Goal: Browse casually: Explore the website without a specific task or goal

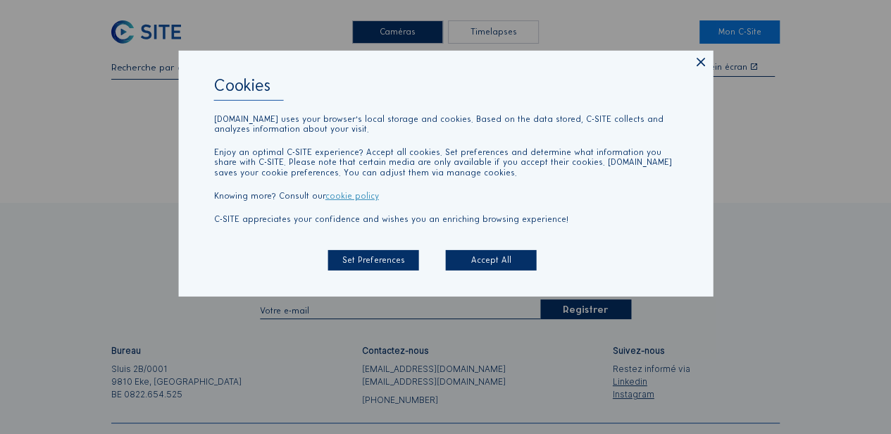
click at [700, 65] on icon at bounding box center [700, 63] width 14 height 14
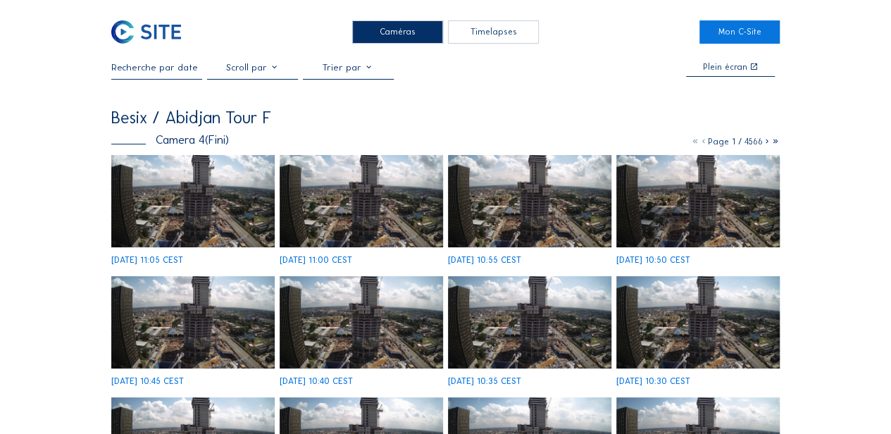
click at [411, 30] on div "Caméras" at bounding box center [397, 31] width 91 height 23
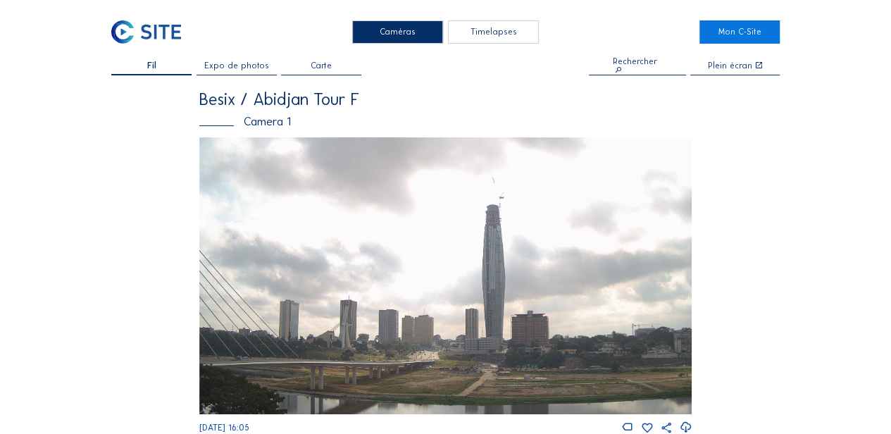
click at [487, 266] on img at bounding box center [445, 275] width 493 height 277
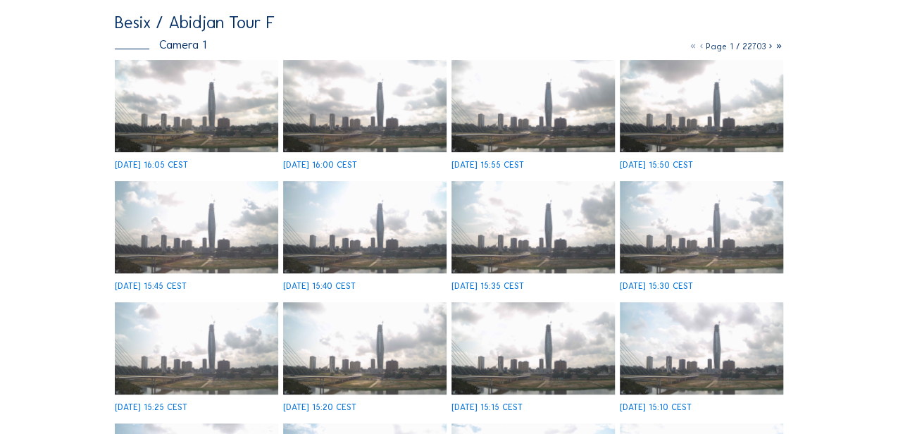
scroll to position [94, 0]
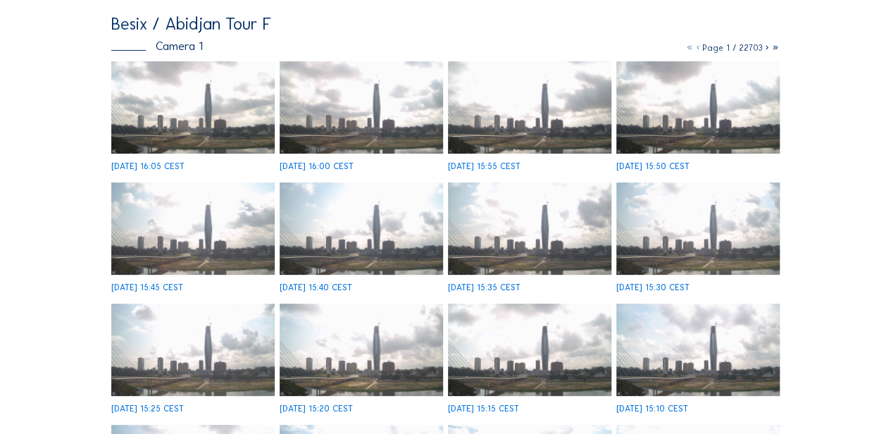
click at [214, 126] on img at bounding box center [192, 107] width 163 height 92
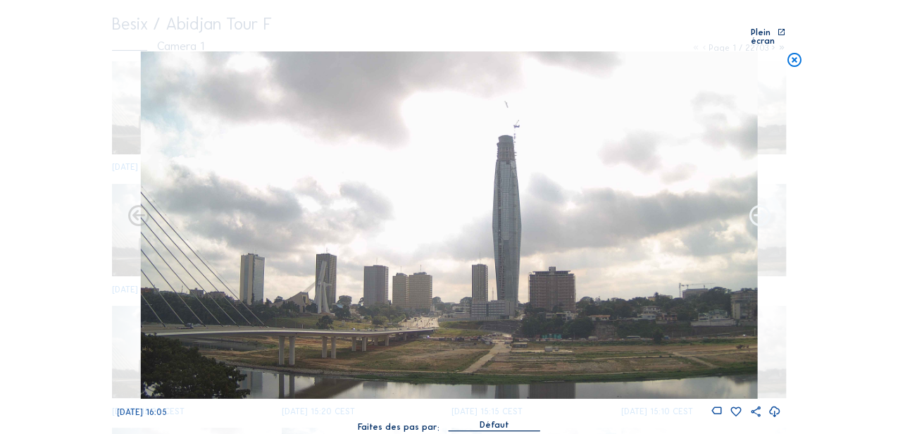
click at [760, 206] on icon at bounding box center [758, 215] width 25 height 25
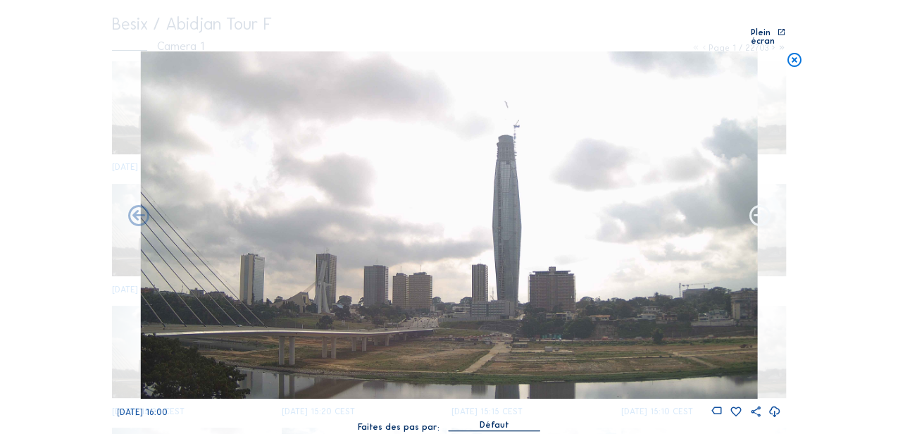
click at [762, 208] on icon at bounding box center [758, 215] width 25 height 25
click at [763, 209] on icon at bounding box center [758, 215] width 25 height 25
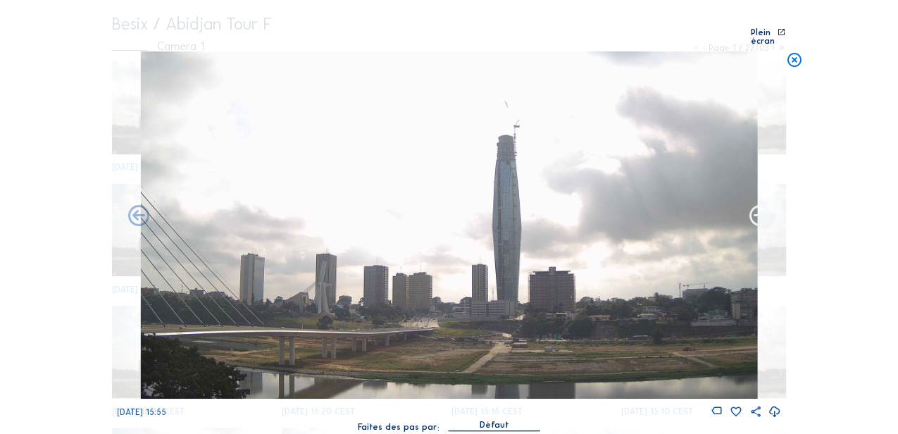
click at [757, 211] on icon at bounding box center [758, 215] width 25 height 25
click at [753, 211] on icon at bounding box center [758, 215] width 25 height 25
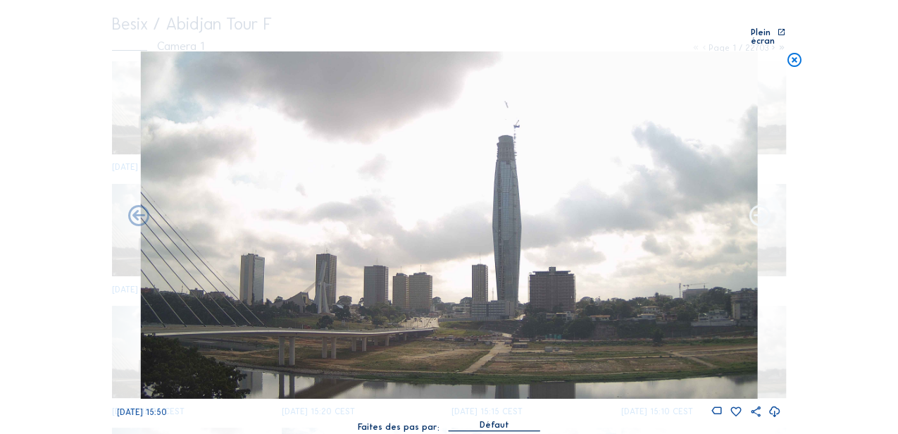
click at [756, 210] on icon at bounding box center [758, 215] width 25 height 25
click at [760, 210] on icon at bounding box center [758, 215] width 25 height 25
click at [135, 210] on icon at bounding box center [138, 215] width 25 height 25
click at [145, 206] on icon at bounding box center [138, 215] width 25 height 25
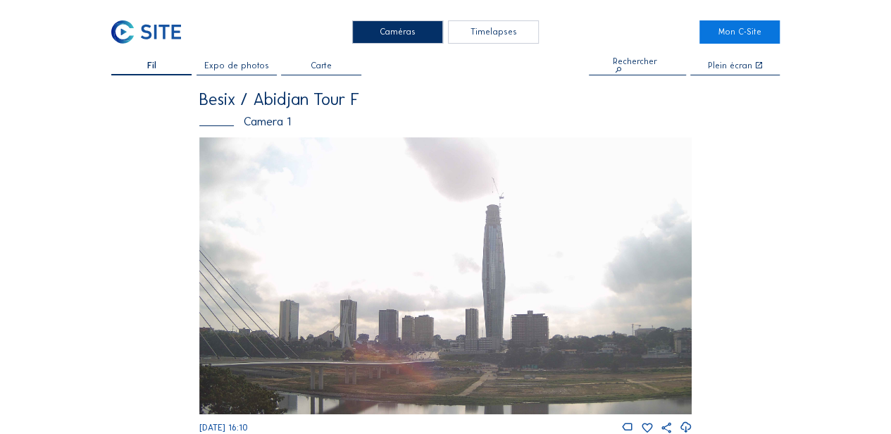
click at [251, 68] on span "Expo de photos" at bounding box center [236, 65] width 65 height 8
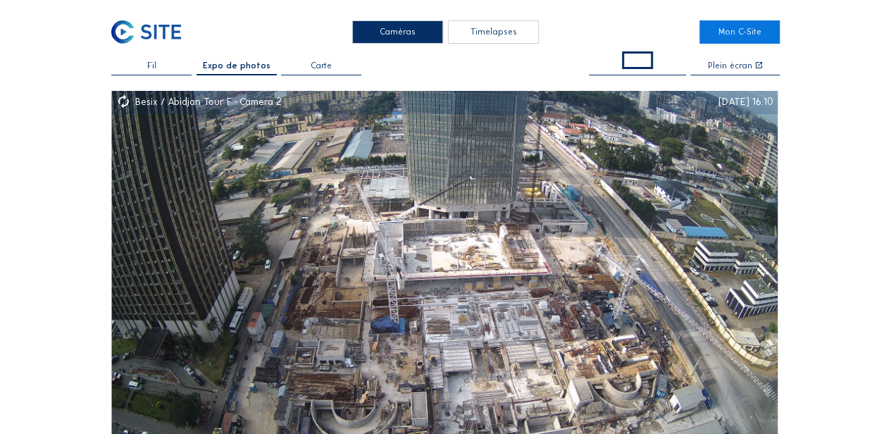
click at [243, 67] on span "Expo de photos" at bounding box center [237, 65] width 68 height 8
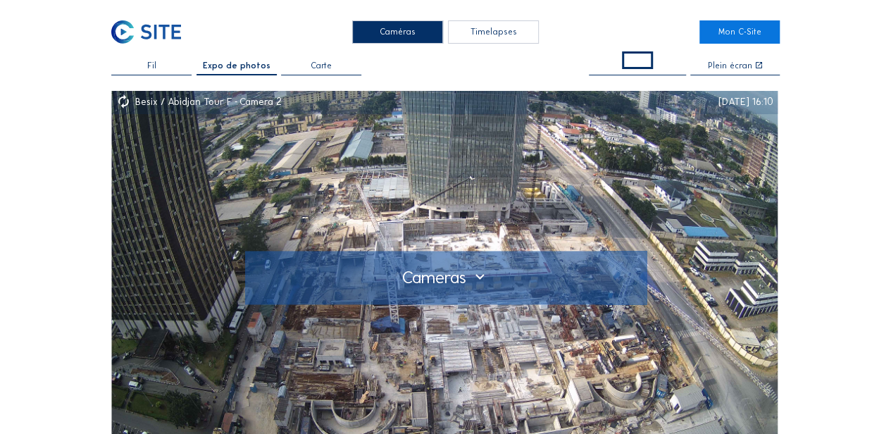
click at [482, 282] on div at bounding box center [445, 277] width 383 height 19
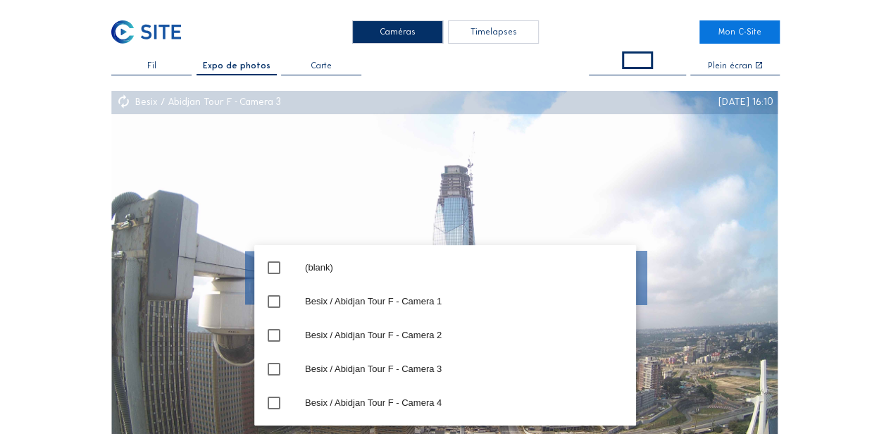
click at [391, 201] on img at bounding box center [444, 278] width 666 height 374
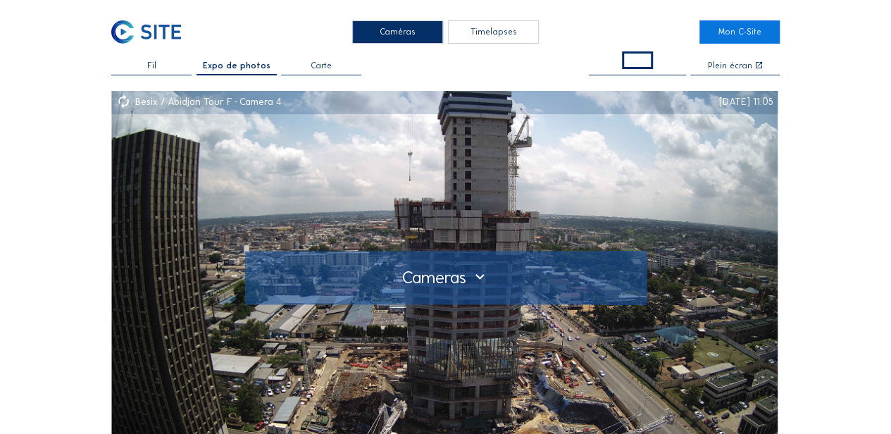
click at [480, 277] on div at bounding box center [445, 277] width 383 height 19
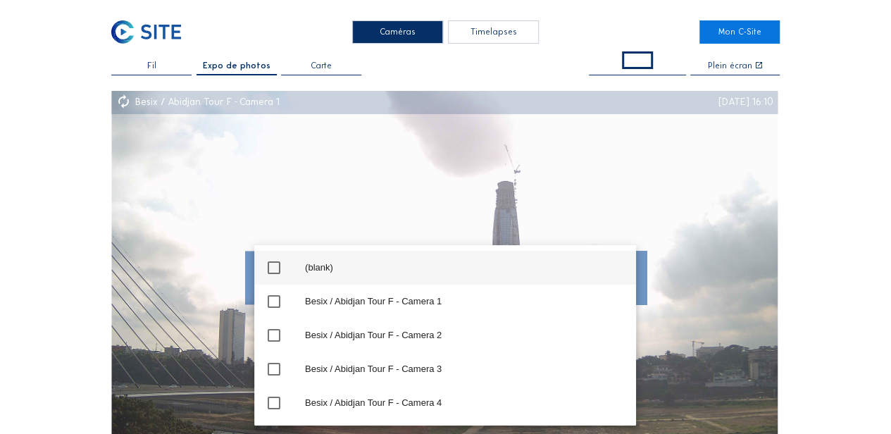
click at [277, 266] on icon "check_box_outline_blank" at bounding box center [273, 267] width 17 height 17
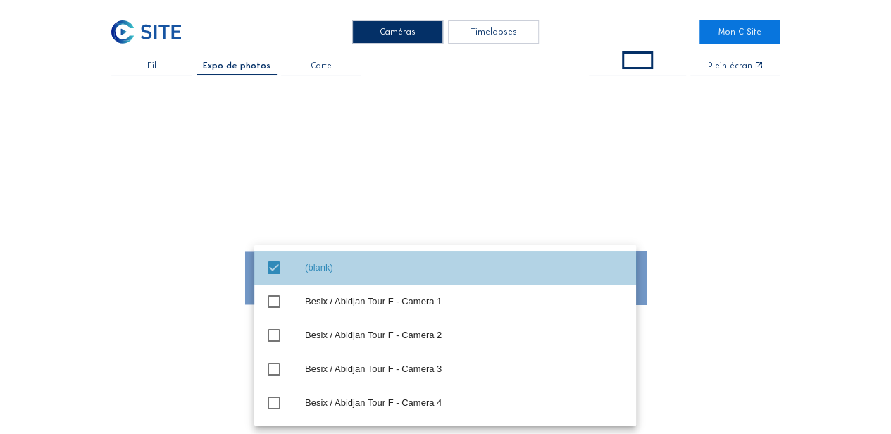
click at [275, 268] on icon "check_box" at bounding box center [273, 267] width 17 height 17
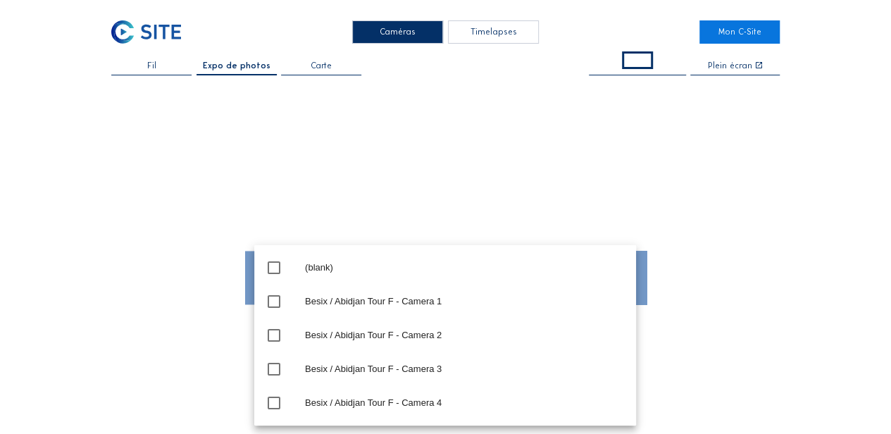
click at [404, 186] on div at bounding box center [445, 278] width 668 height 374
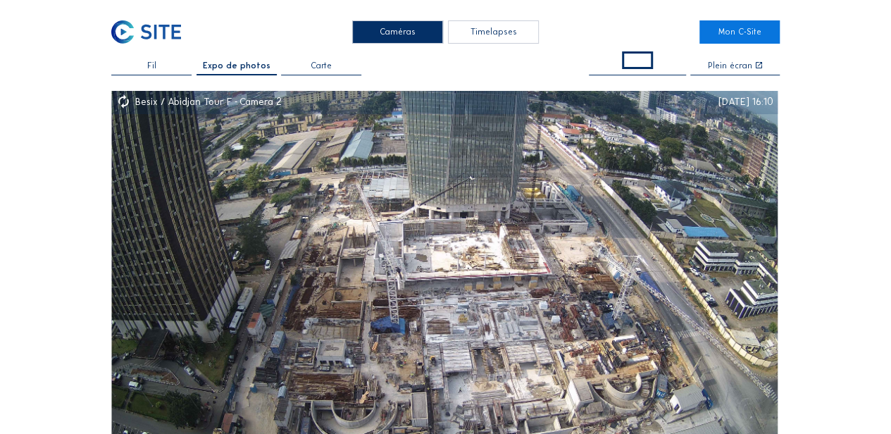
click at [641, 60] on span at bounding box center [637, 60] width 31 height 18
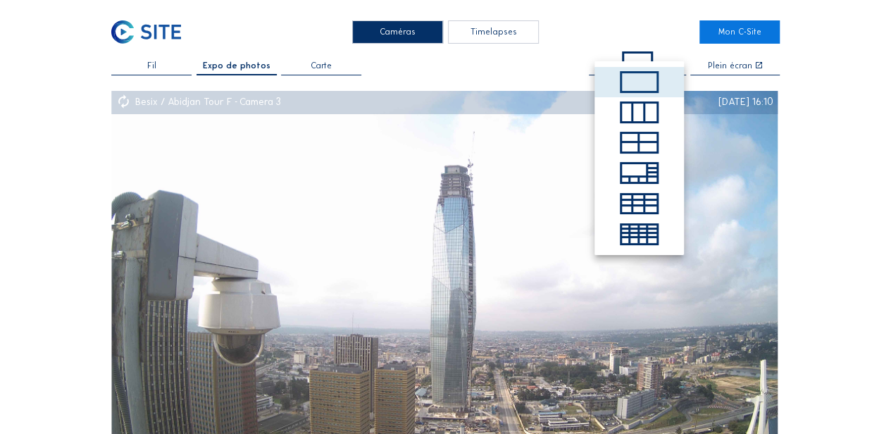
click at [642, 82] on span at bounding box center [639, 82] width 39 height 22
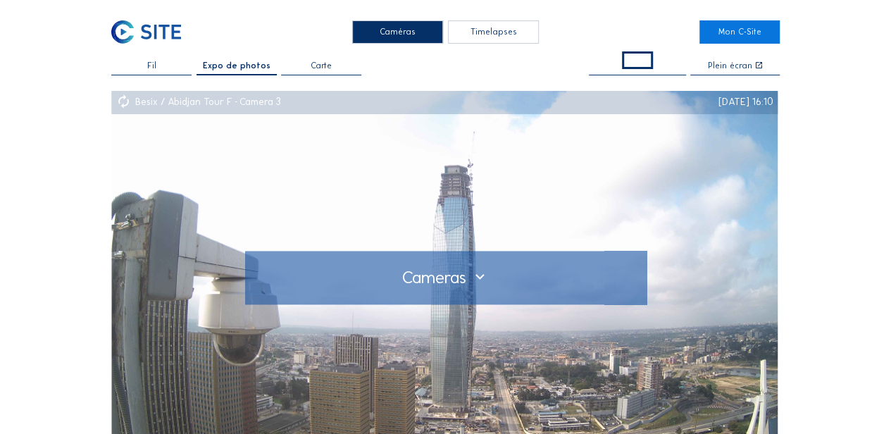
click at [427, 273] on div at bounding box center [445, 277] width 383 height 19
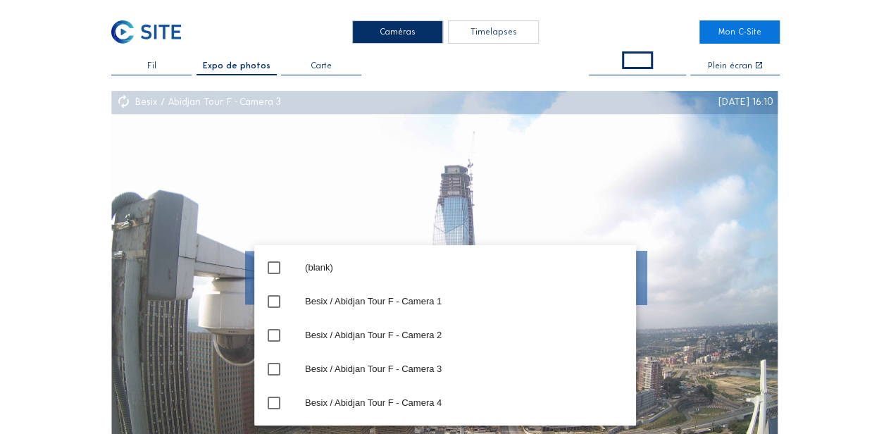
click at [560, 185] on img at bounding box center [444, 278] width 666 height 374
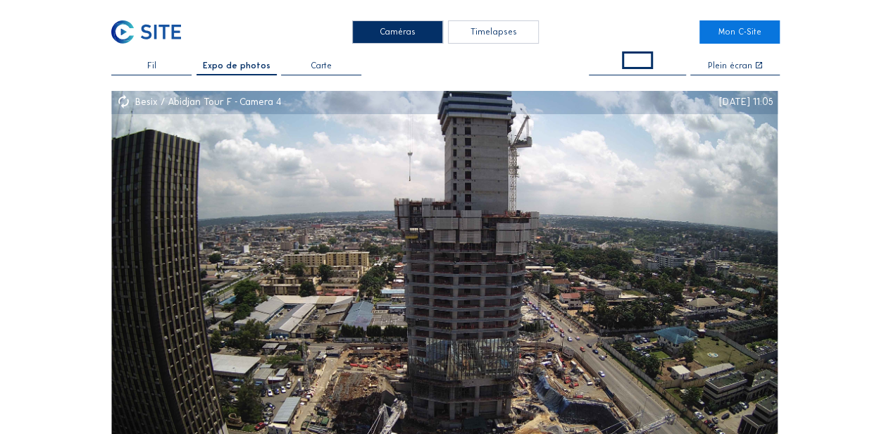
click at [639, 58] on span at bounding box center [637, 60] width 31 height 18
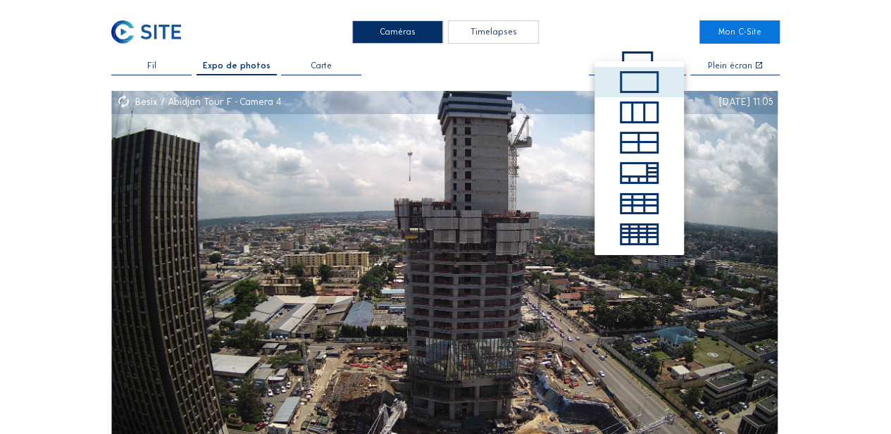
click at [236, 68] on span "Expo de photos" at bounding box center [237, 65] width 68 height 8
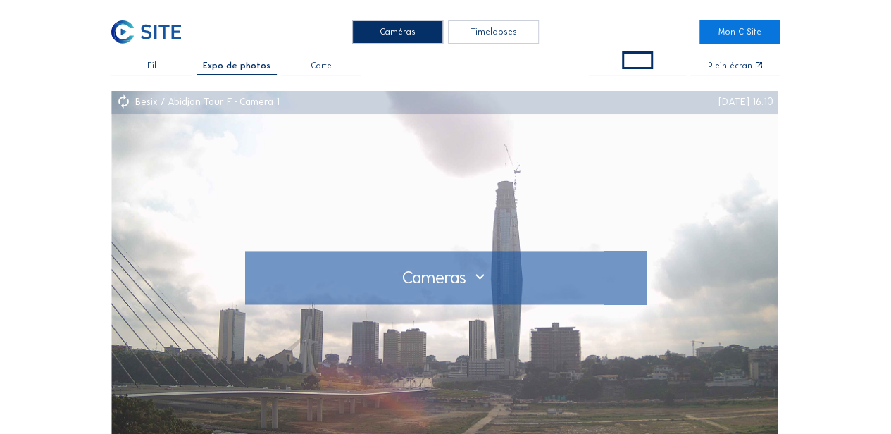
click at [477, 277] on div at bounding box center [445, 277] width 383 height 19
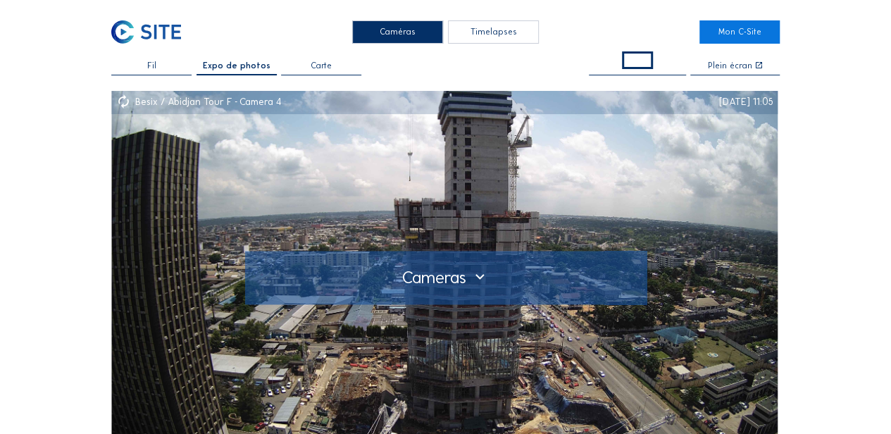
click at [477, 277] on div at bounding box center [445, 277] width 383 height 19
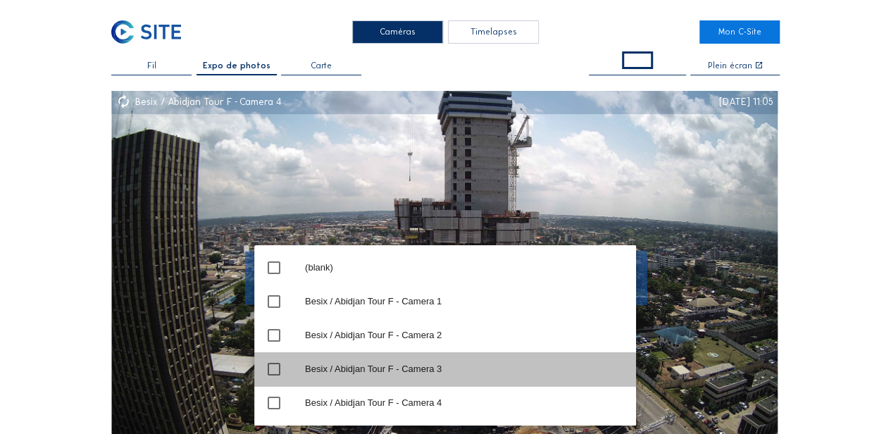
click at [273, 368] on icon "check_box_outline_blank" at bounding box center [273, 369] width 17 height 17
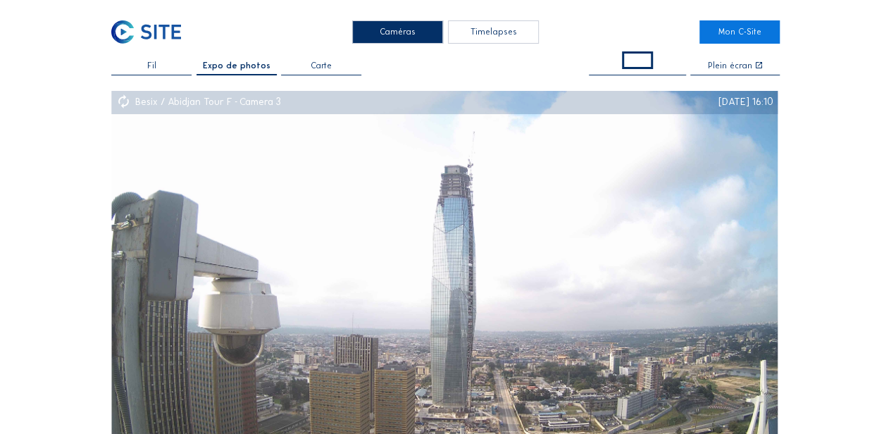
click at [633, 62] on span at bounding box center [637, 60] width 31 height 18
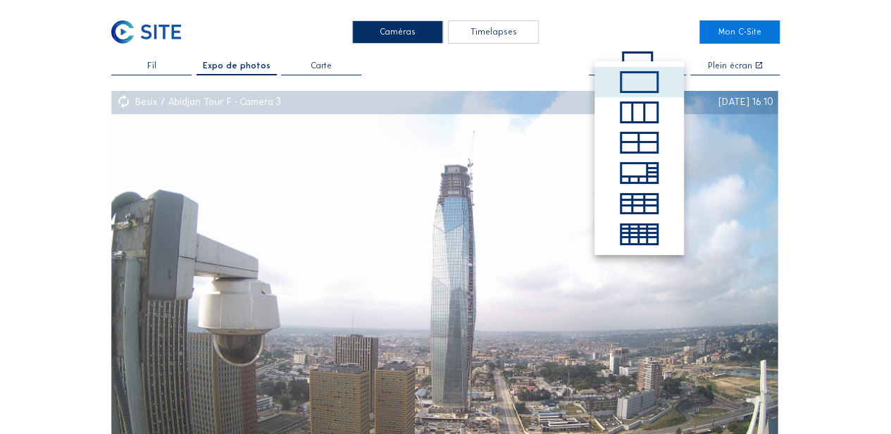
click at [642, 82] on span at bounding box center [639, 82] width 39 height 22
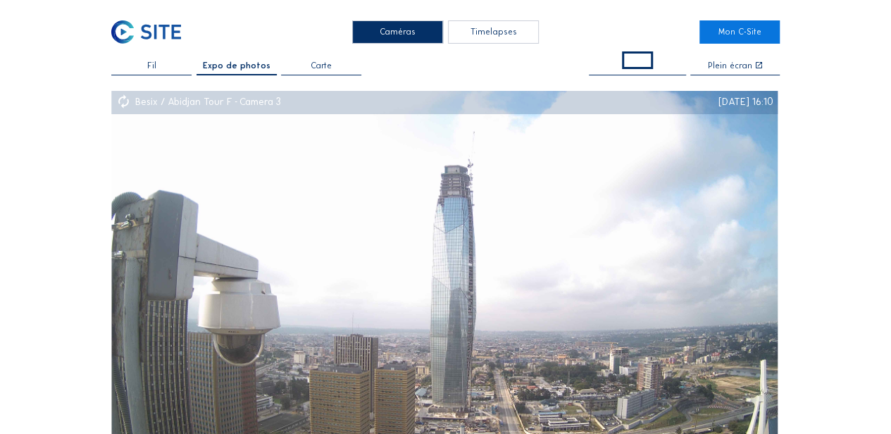
click at [754, 66] on icon at bounding box center [758, 65] width 8 height 8
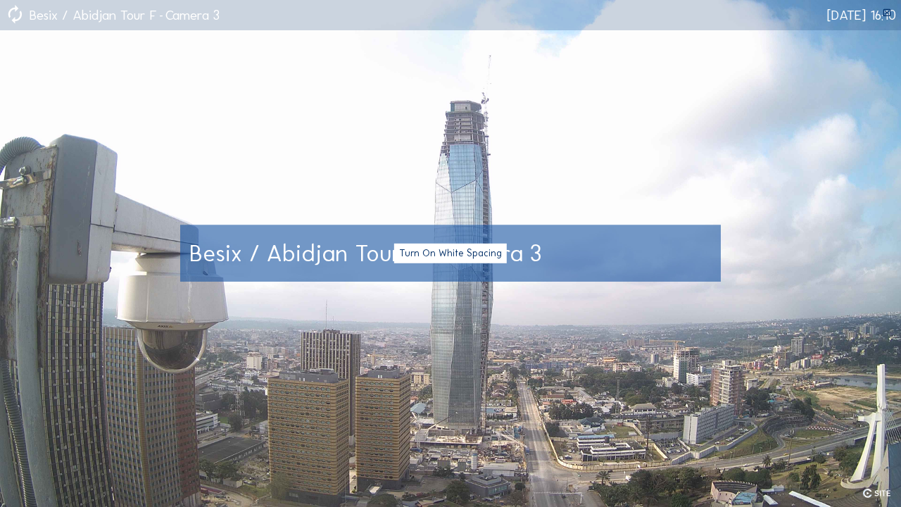
click at [444, 251] on button "Turn On White Spacing" at bounding box center [450, 254] width 113 height 20
click at [446, 255] on button "Turn Off White Spacing" at bounding box center [450, 254] width 115 height 20
click at [453, 256] on button "Turn On White Spacing" at bounding box center [450, 254] width 113 height 20
click at [453, 255] on button "Turn Off White Spacing" at bounding box center [450, 254] width 115 height 20
click at [736, 356] on img at bounding box center [450, 253] width 901 height 507
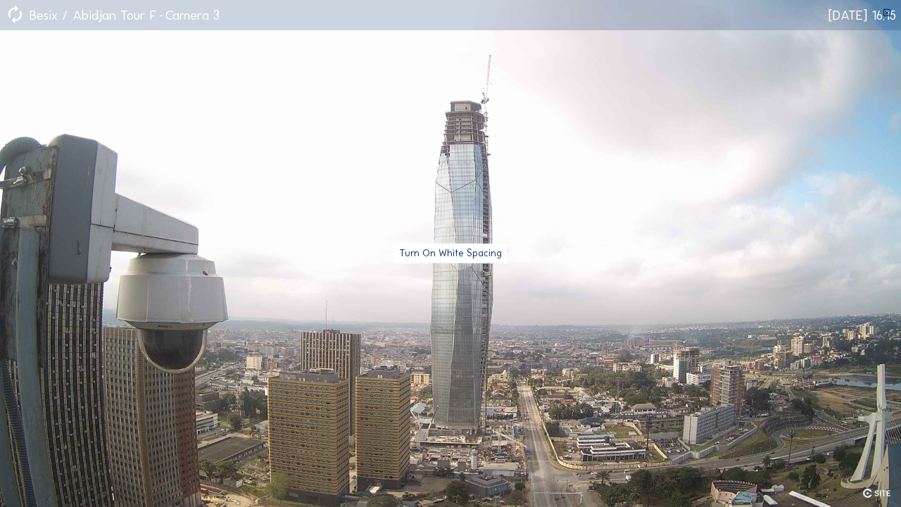
click at [886, 11] on icon at bounding box center [887, 13] width 10 height 11
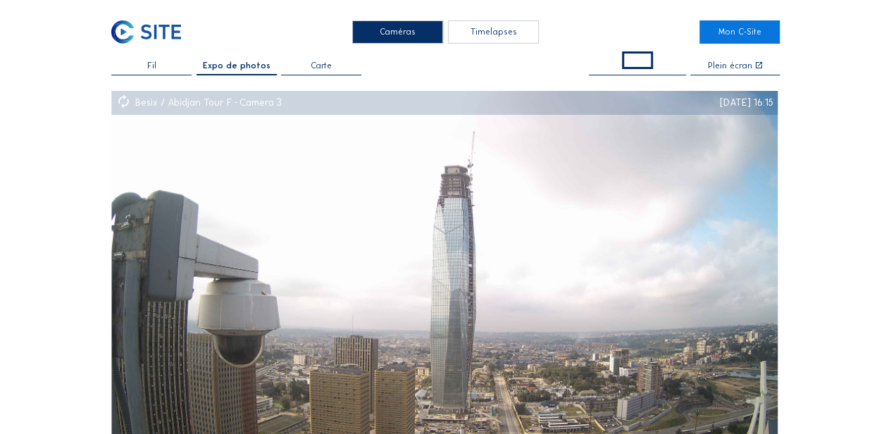
click at [635, 61] on span at bounding box center [637, 60] width 31 height 18
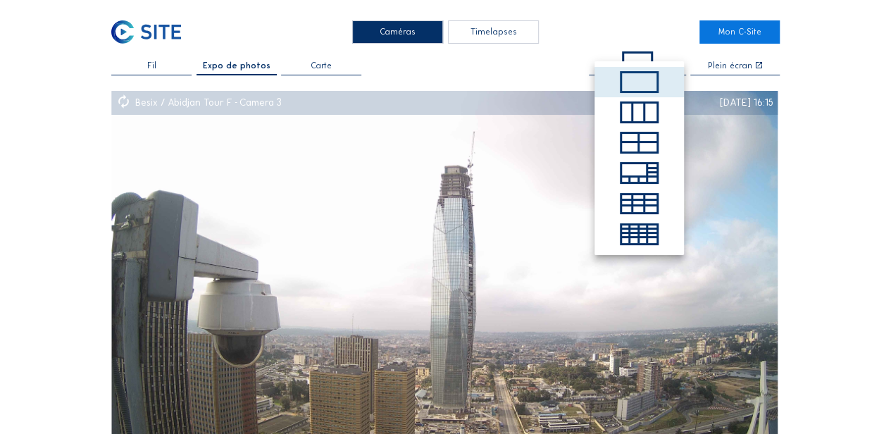
click at [636, 80] on span at bounding box center [639, 82] width 39 height 22
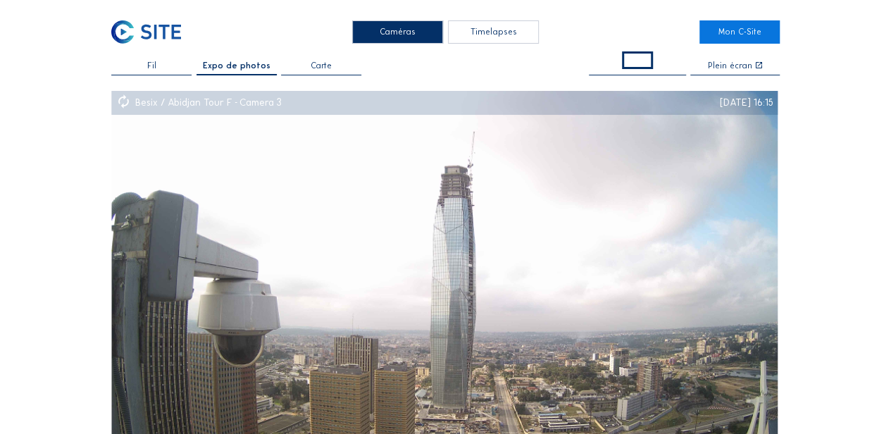
click at [754, 64] on icon at bounding box center [758, 65] width 8 height 8
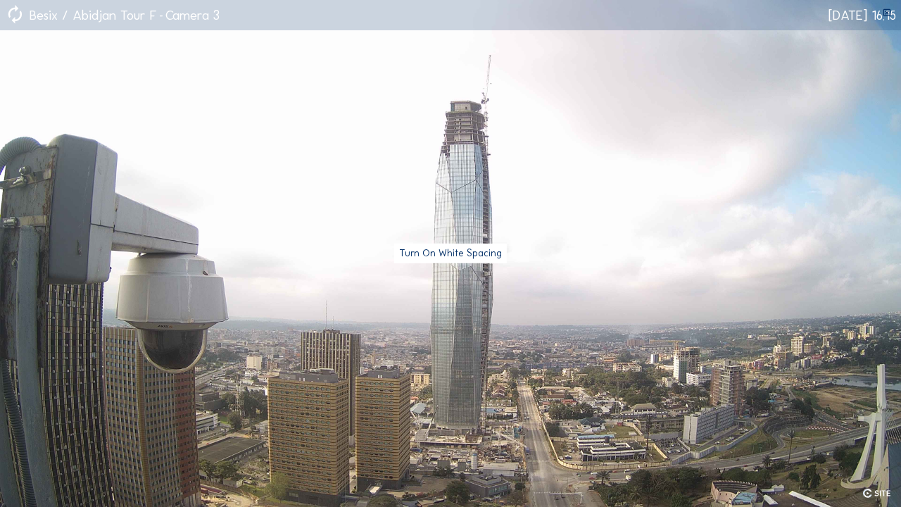
click at [889, 8] on icon at bounding box center [887, 13] width 10 height 11
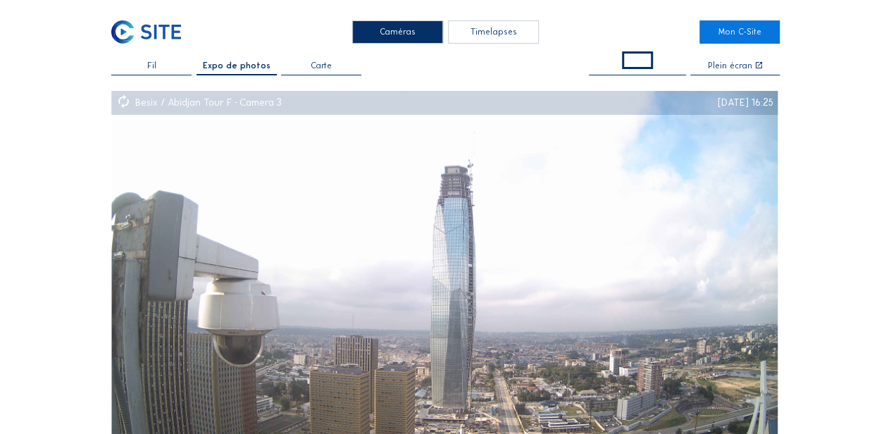
click at [650, 58] on span at bounding box center [637, 60] width 31 height 18
